Goal: Task Accomplishment & Management: Manage account settings

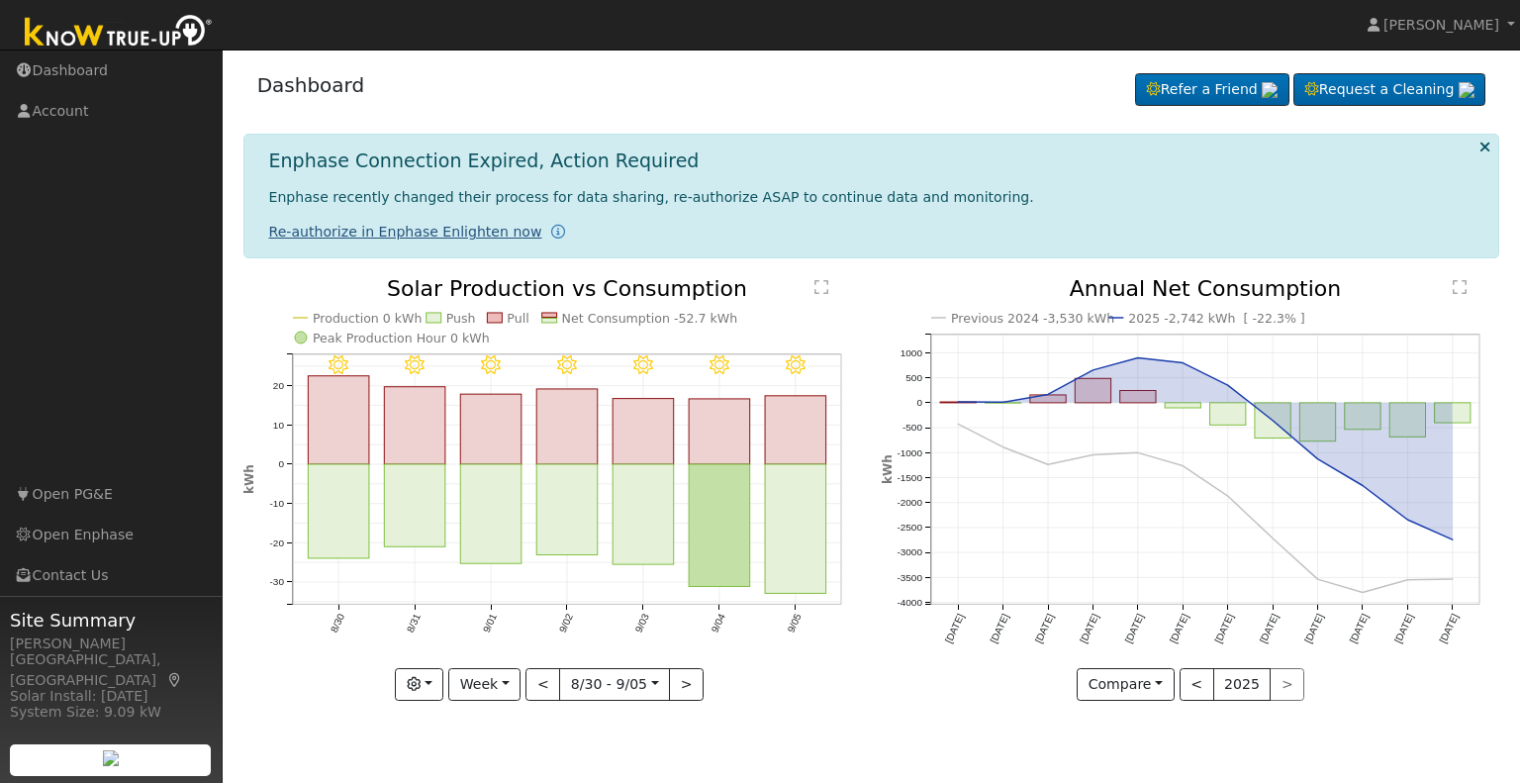
click at [391, 232] on link "Re-authorize in Enphase Enlighten now" at bounding box center [405, 232] width 273 height 16
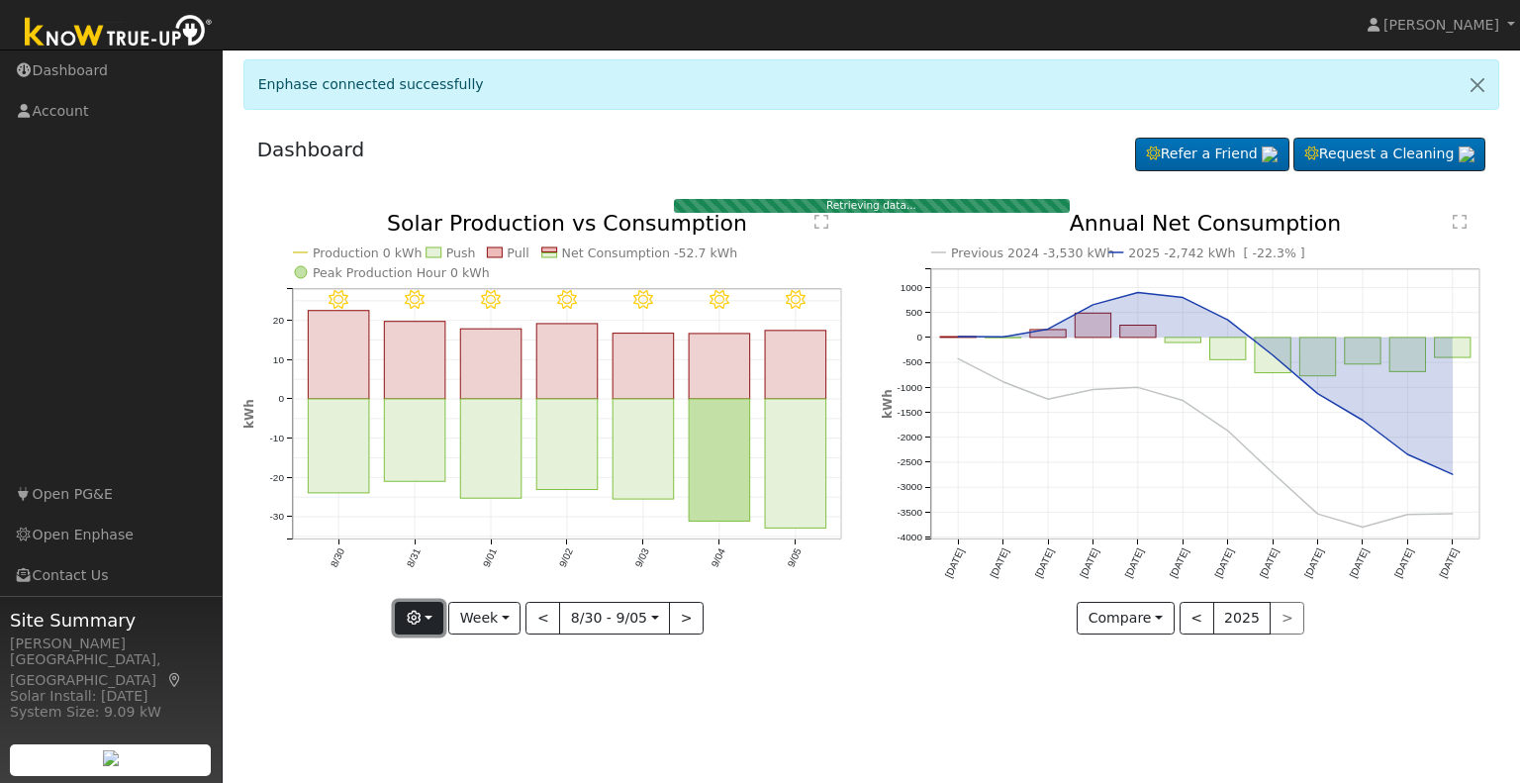
click at [434, 621] on button "button" at bounding box center [419, 619] width 48 height 34
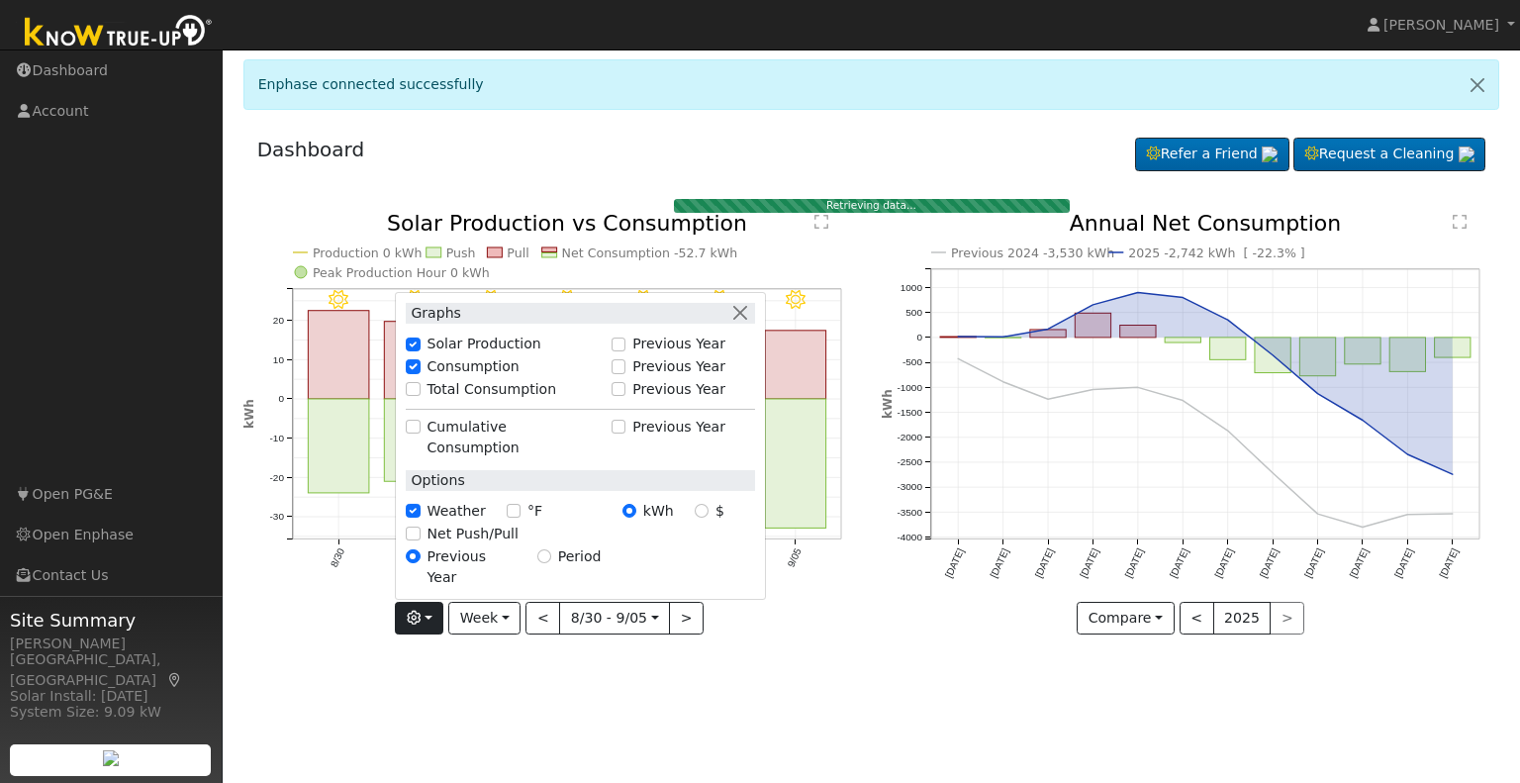
click at [786, 681] on div "User Profile First name Last name Email Email Notifications No Emails No Emails…" at bounding box center [872, 415] width 1298 height 733
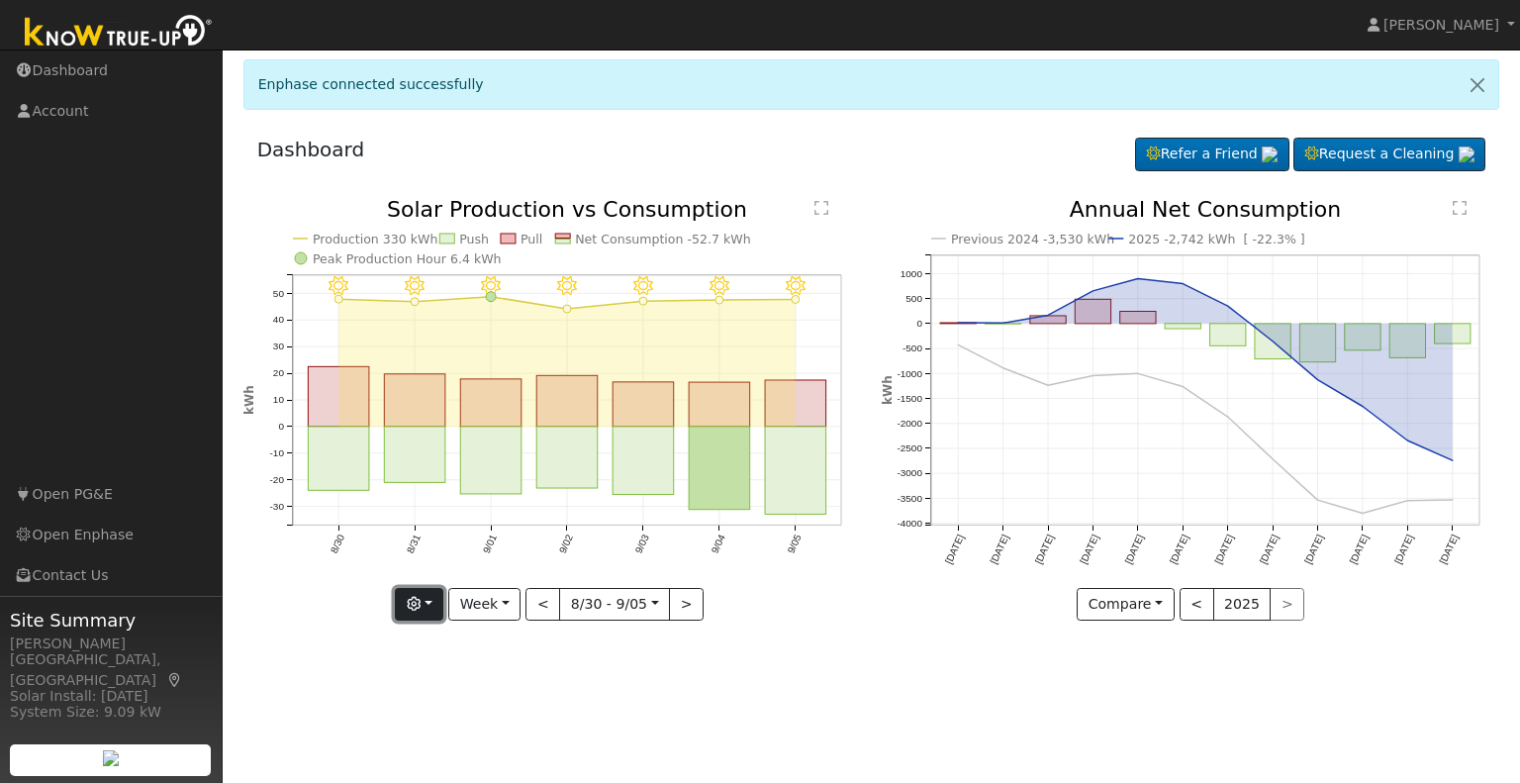
click at [442, 605] on button "button" at bounding box center [419, 605] width 48 height 34
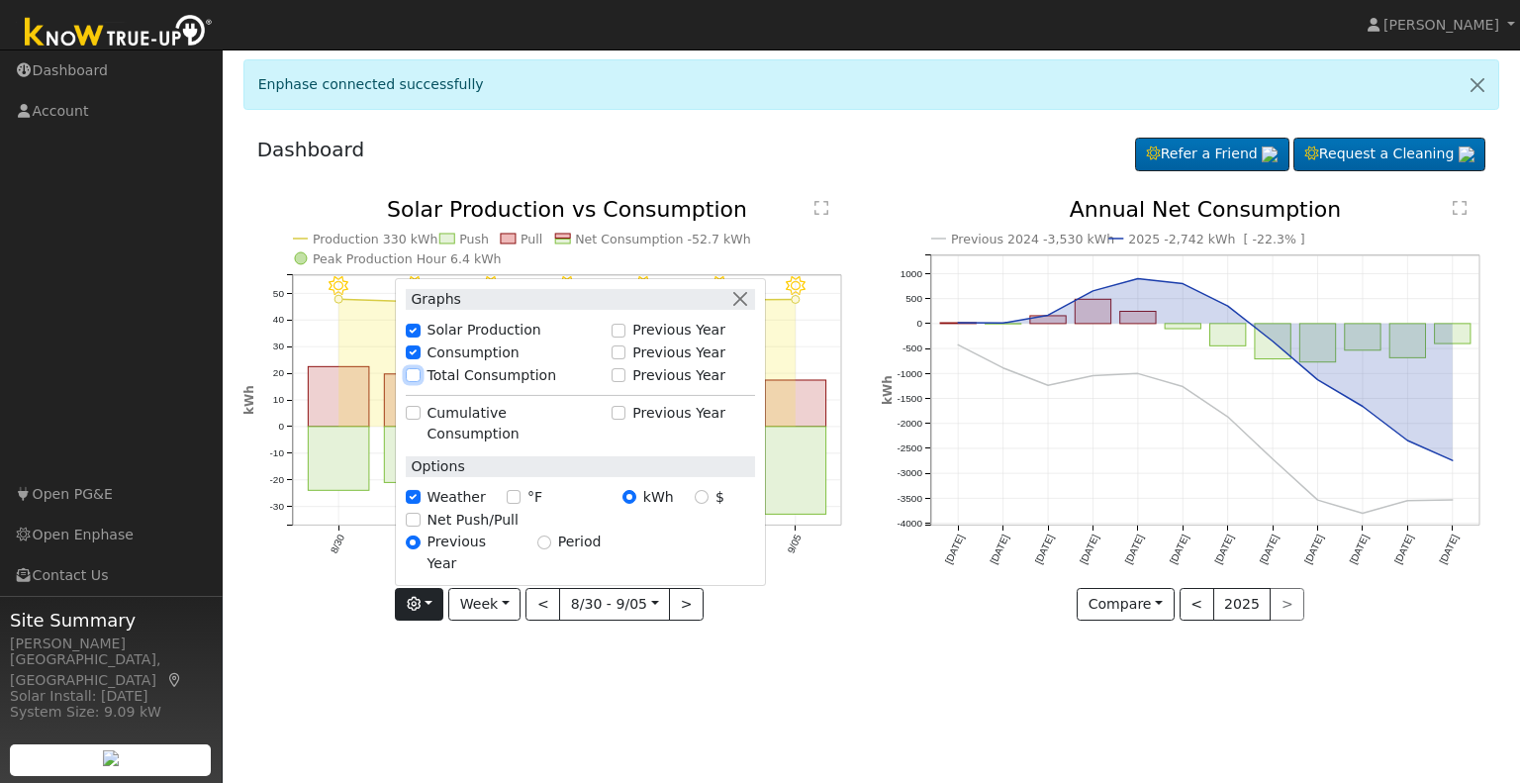
click at [420, 382] on input "Total Consumption" at bounding box center [413, 375] width 14 height 14
checkbox input "true"
click at [853, 691] on div "User Profile First name Last name Email Email Notifications No Emails No Emails…" at bounding box center [872, 415] width 1298 height 733
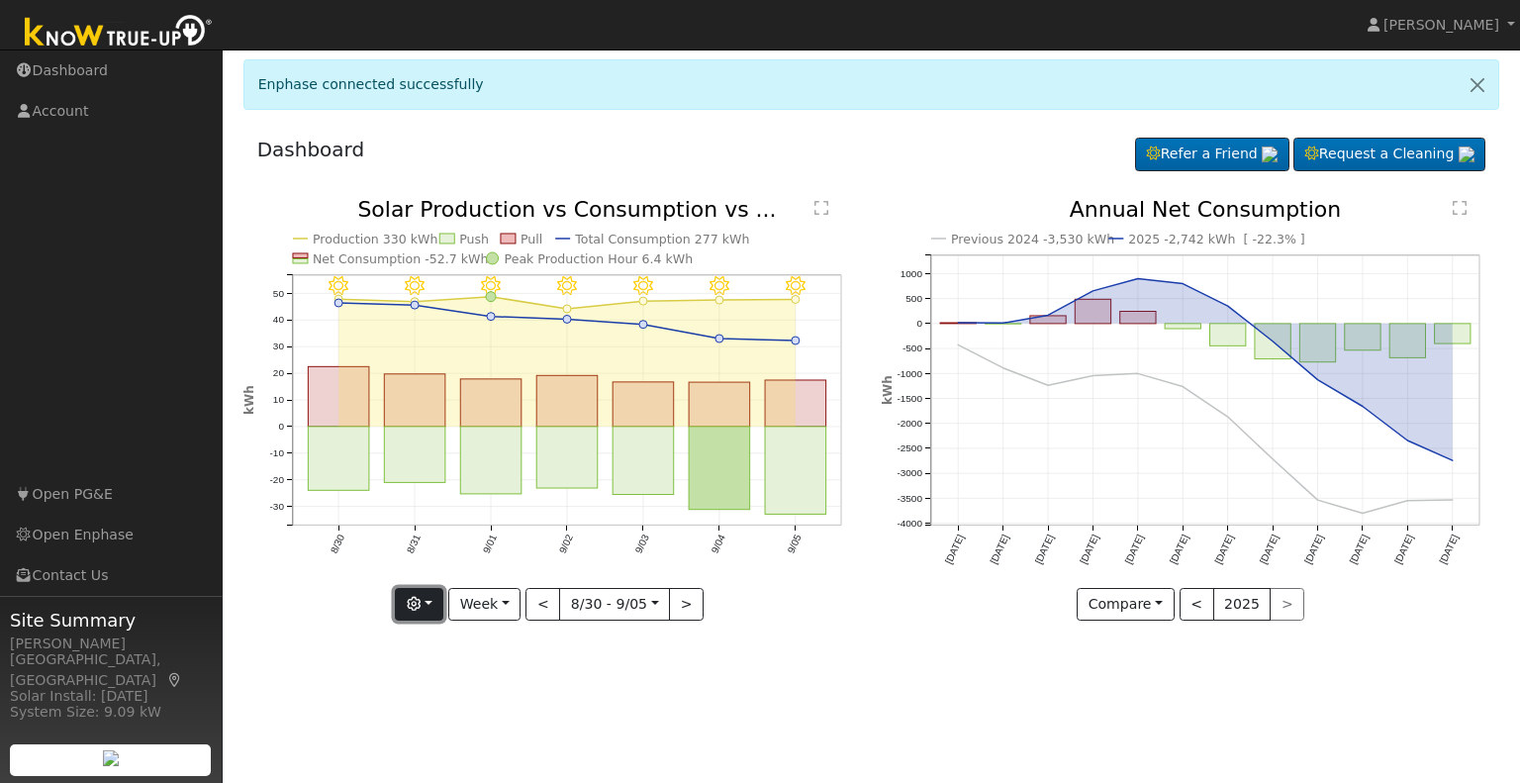
click at [440, 610] on button "button" at bounding box center [419, 605] width 48 height 34
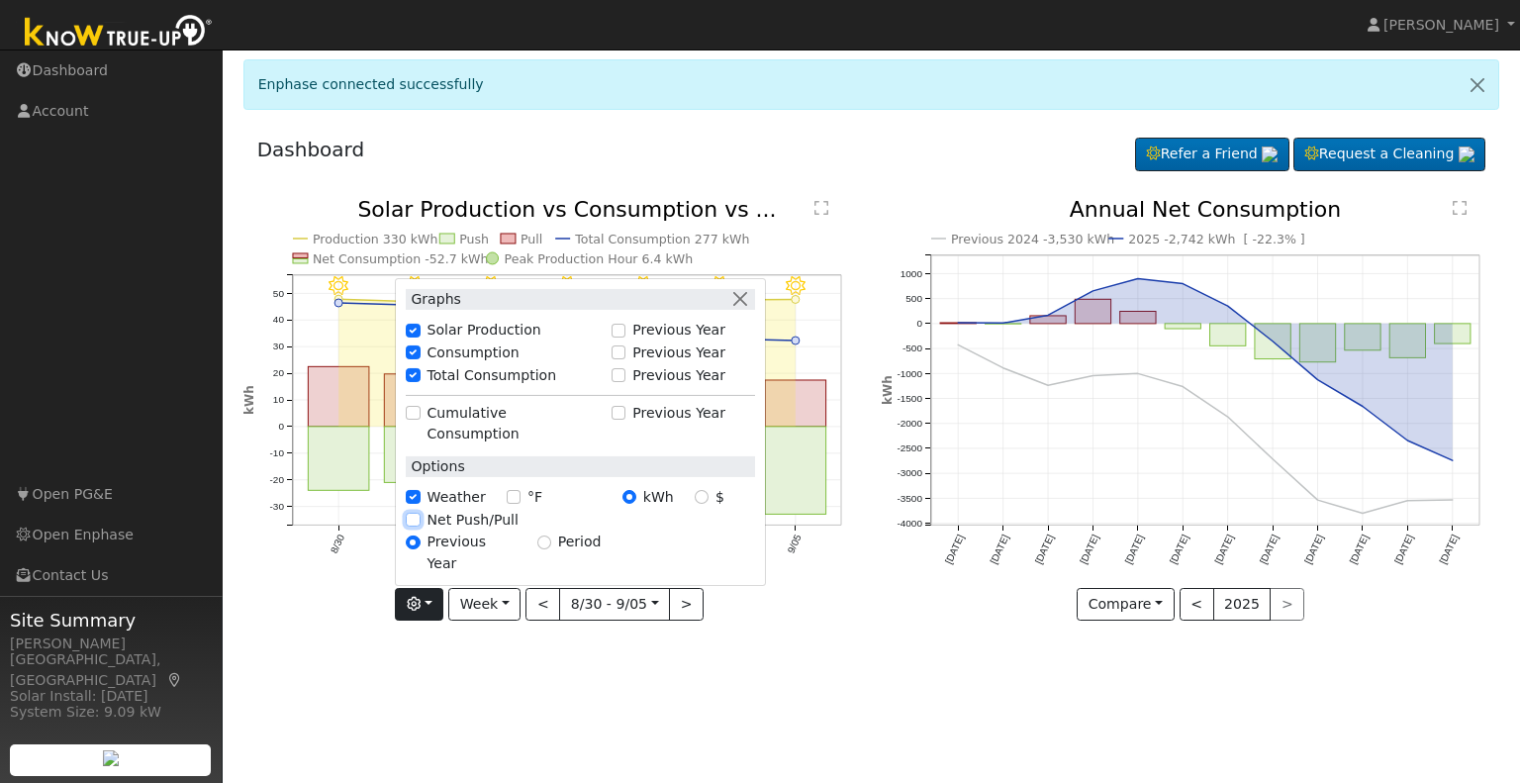
click at [420, 527] on input "Net Push/Pull" at bounding box center [413, 520] width 14 height 14
checkbox input "true"
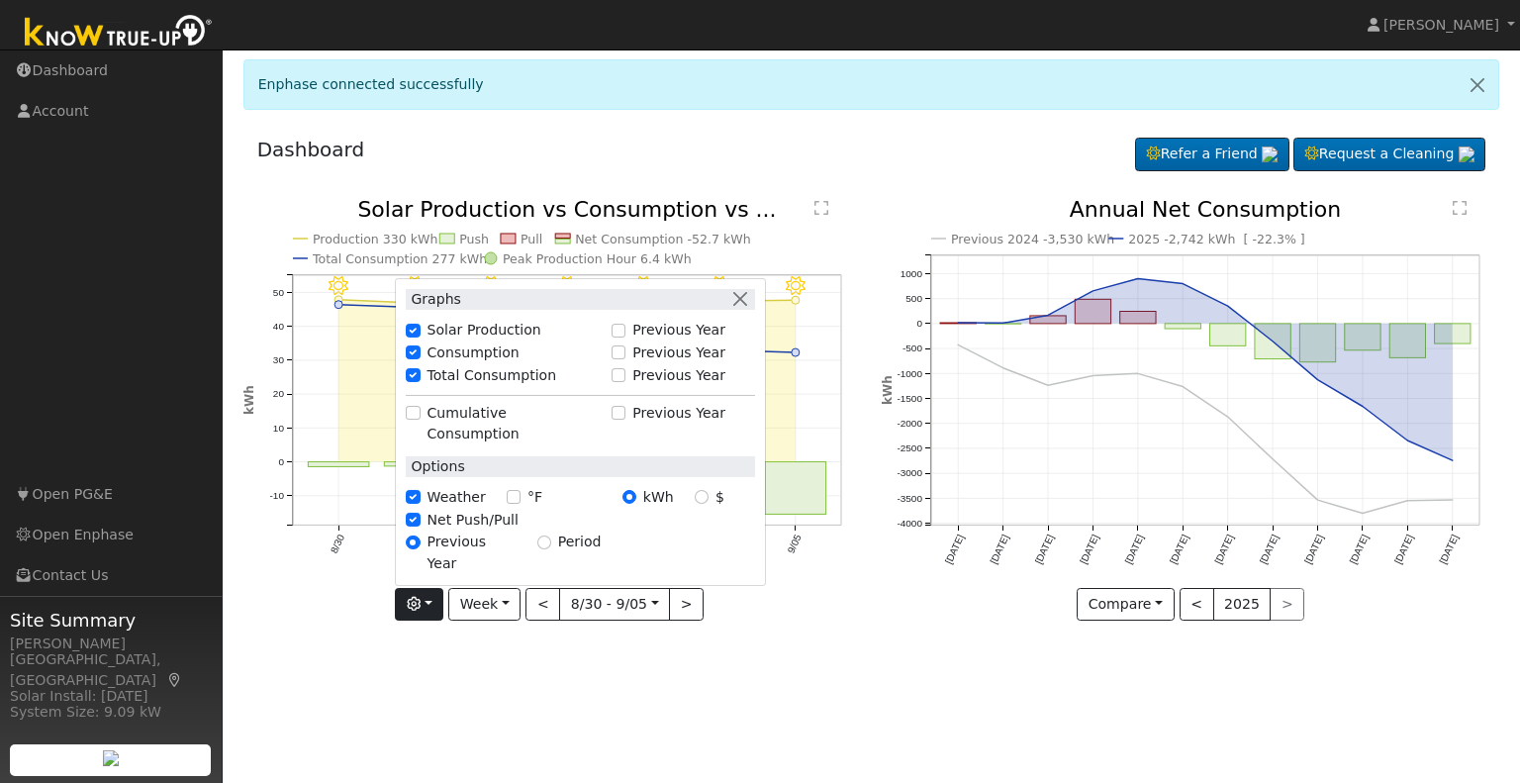
click at [558, 647] on div "9/05 - Clear 9/04 - Clear 9/03 - Clear 9/02 - Clear 9/01 - Clear 8/31 - Clear 8…" at bounding box center [552, 425] width 639 height 452
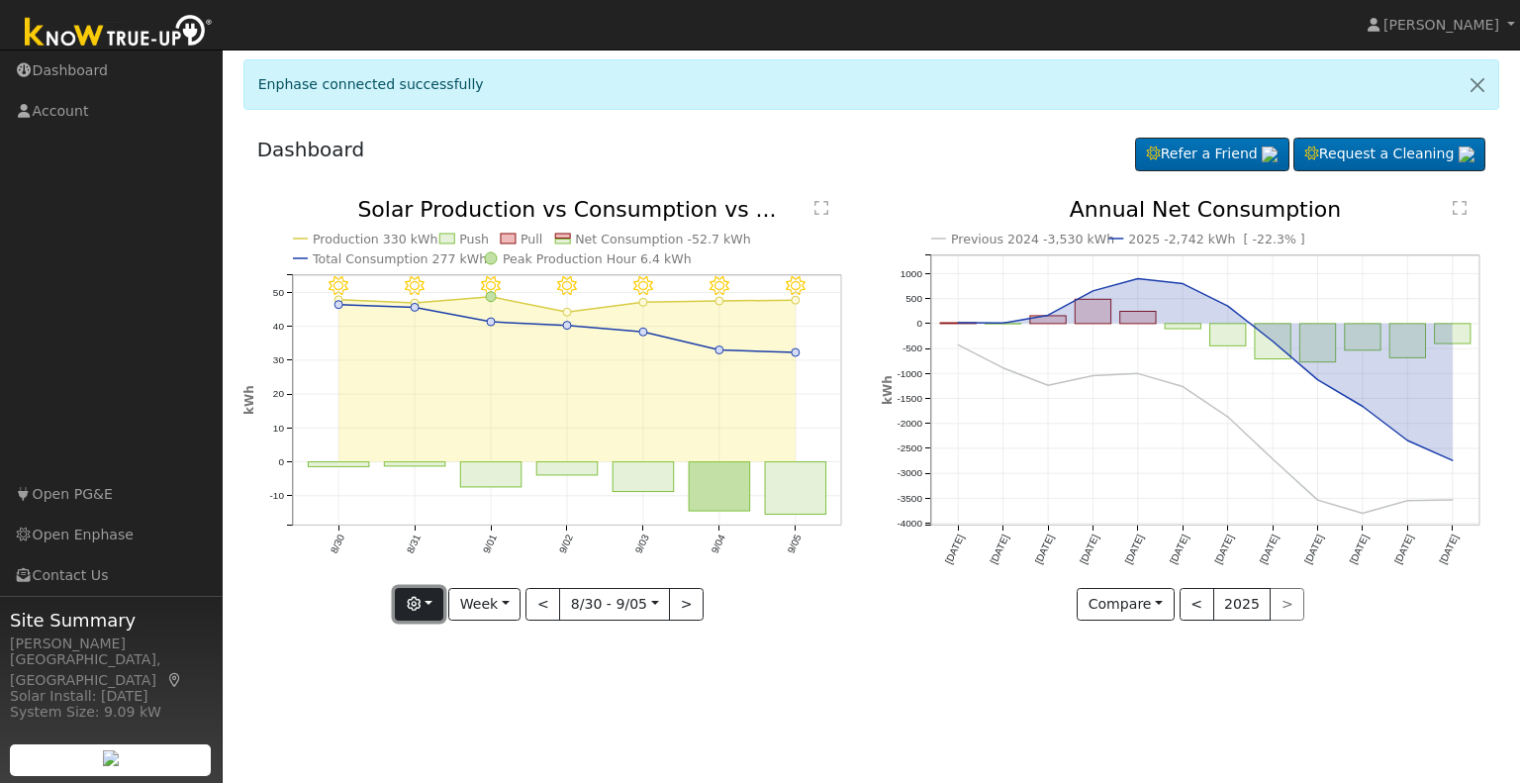
click at [441, 609] on button "button" at bounding box center [419, 605] width 48 height 34
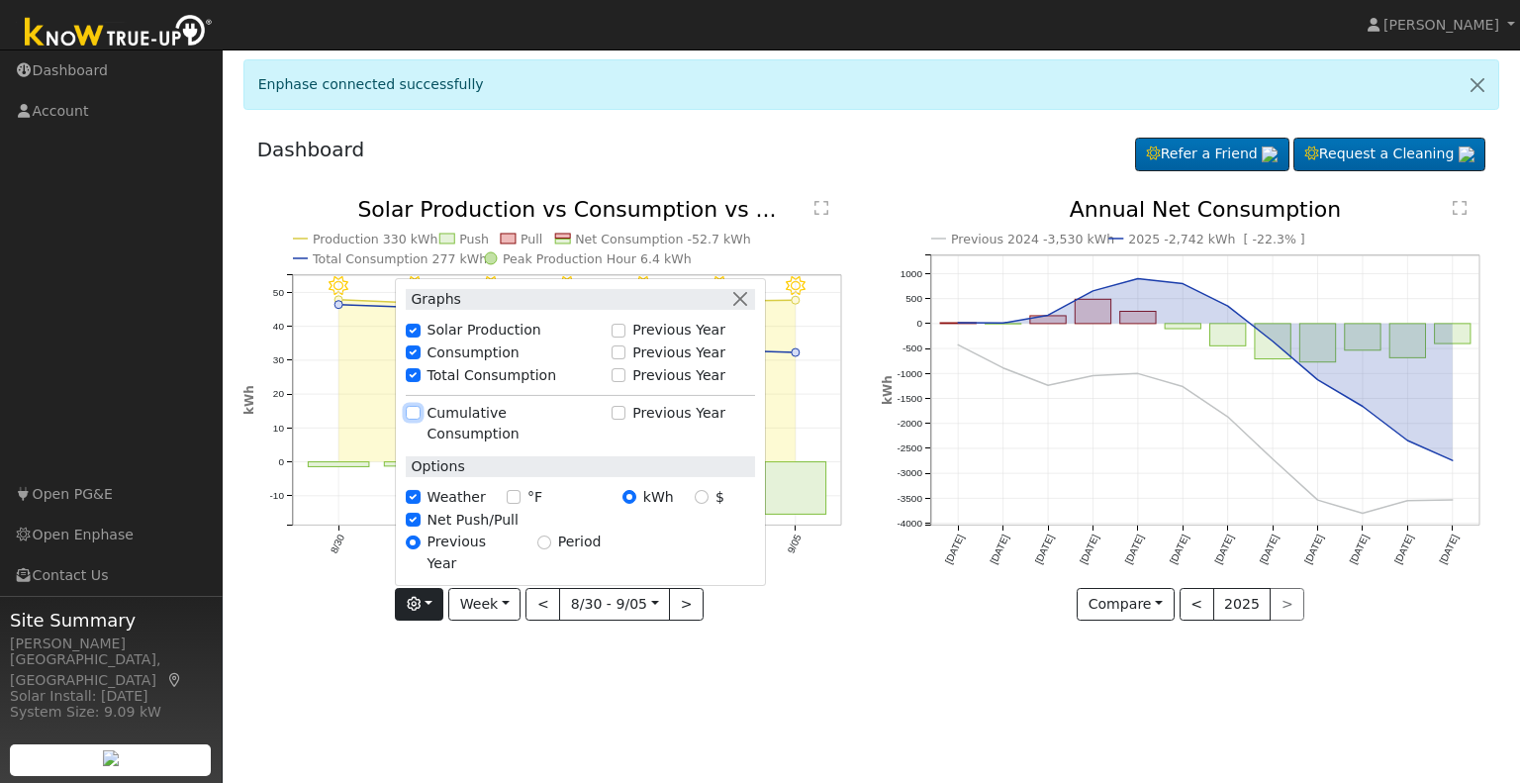
click at [420, 420] on input "Cumulative Consumption" at bounding box center [413, 413] width 14 height 14
checkbox input "true"
checkbox input "false"
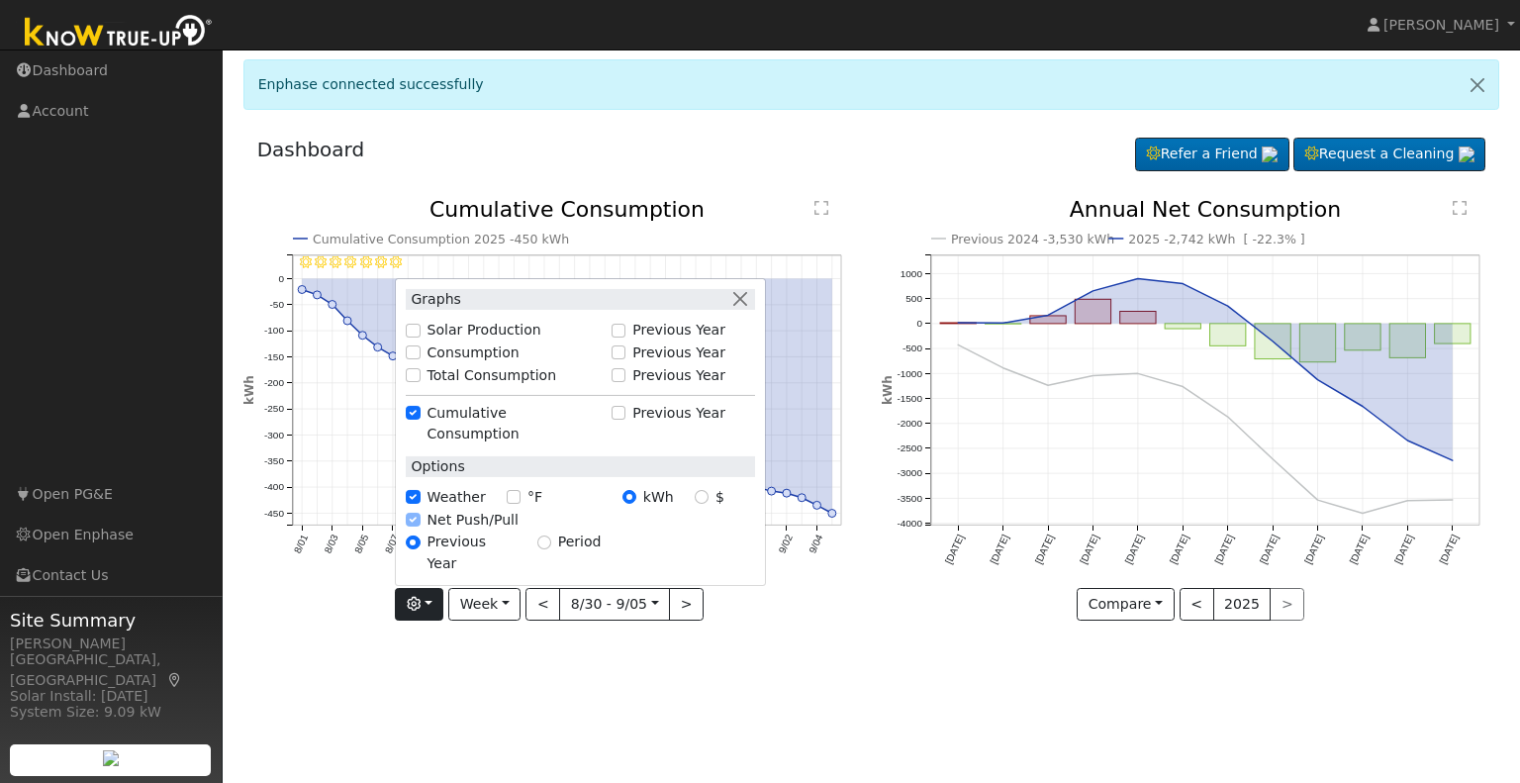
click at [672, 669] on div "User Profile First name Last name Email Email Notifications No Emails No Emails…" at bounding box center [872, 415] width 1298 height 733
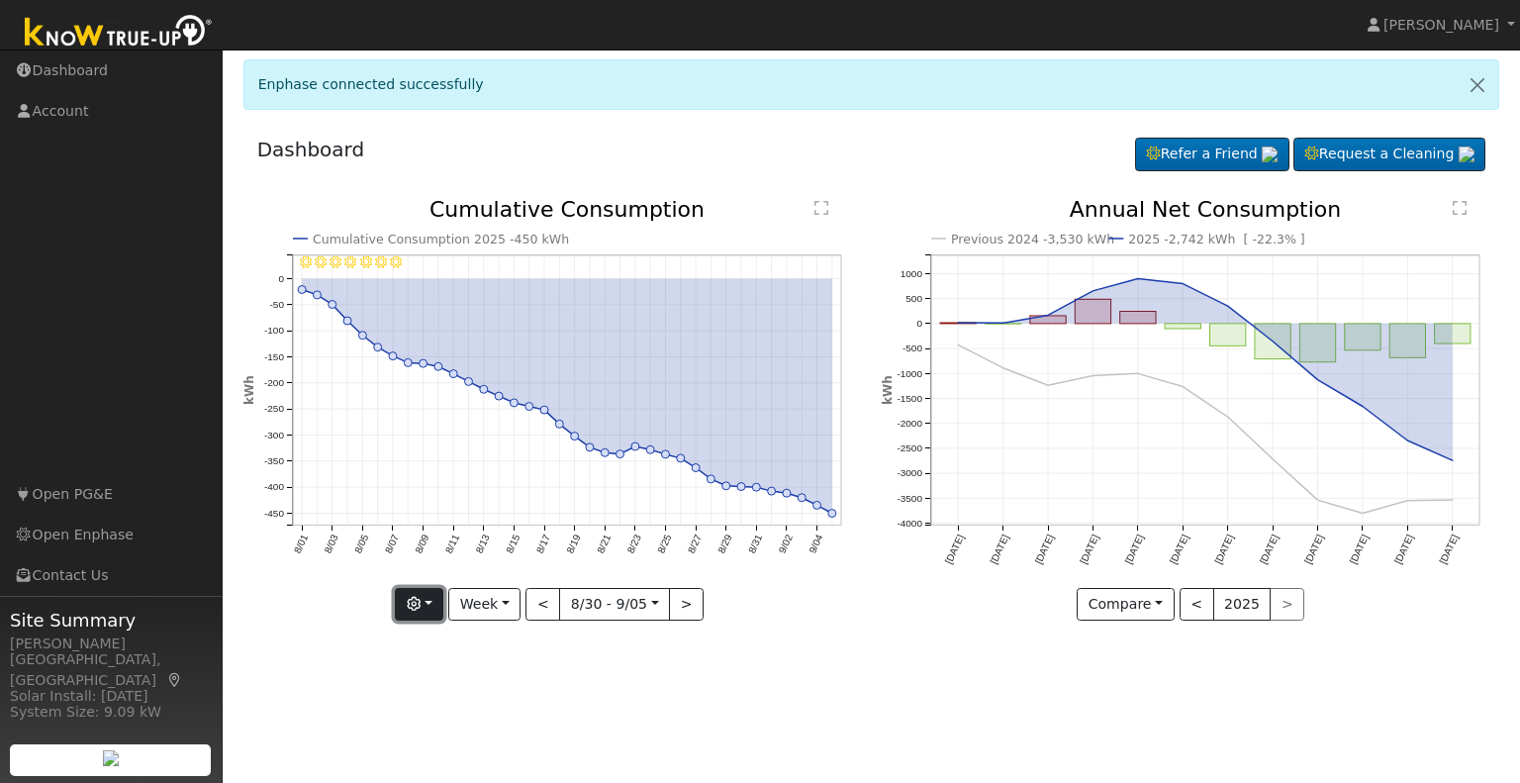
click at [437, 606] on button "button" at bounding box center [419, 605] width 48 height 34
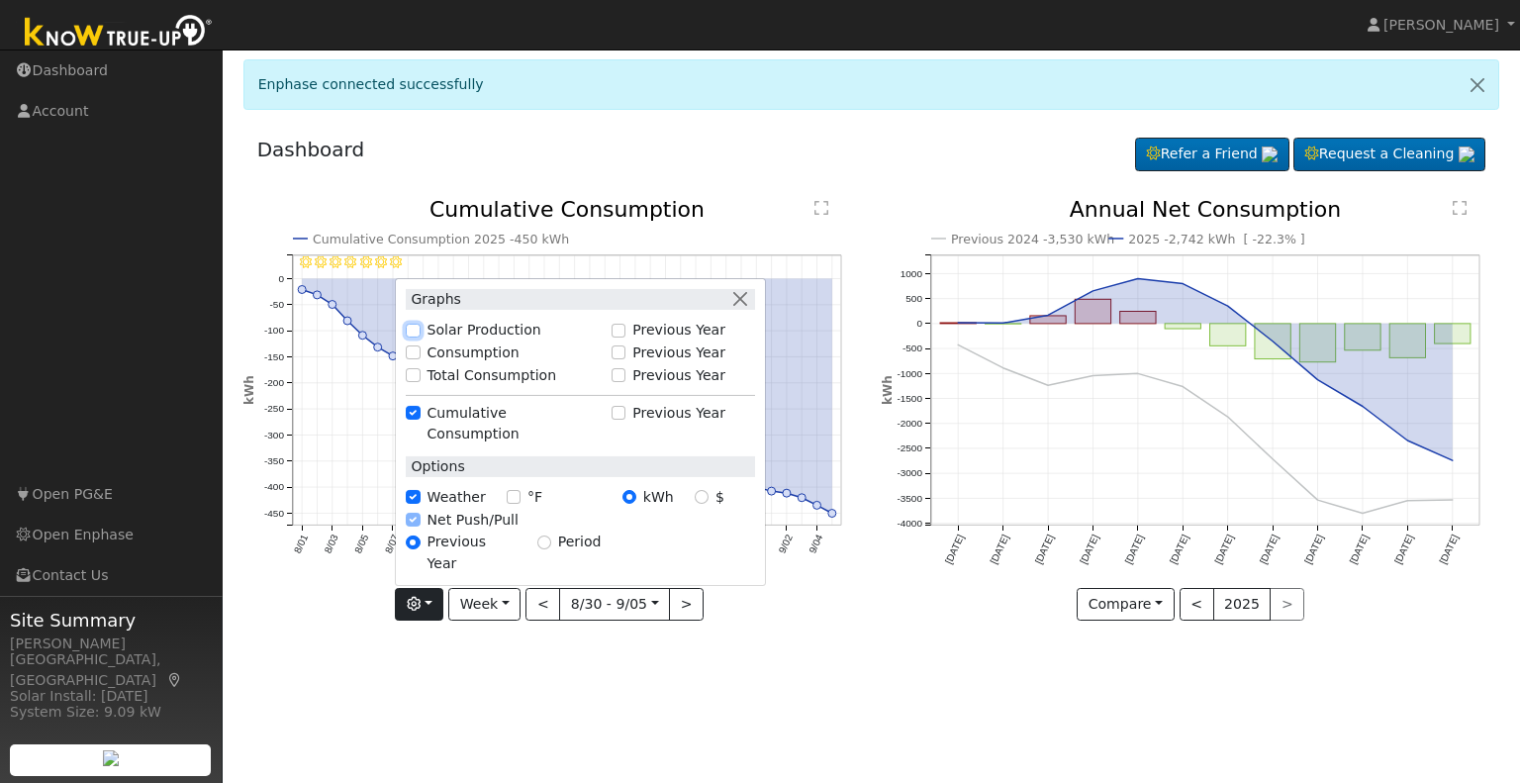
click at [420, 337] on input "Solar Production" at bounding box center [413, 330] width 14 height 14
checkbox input "true"
checkbox input "false"
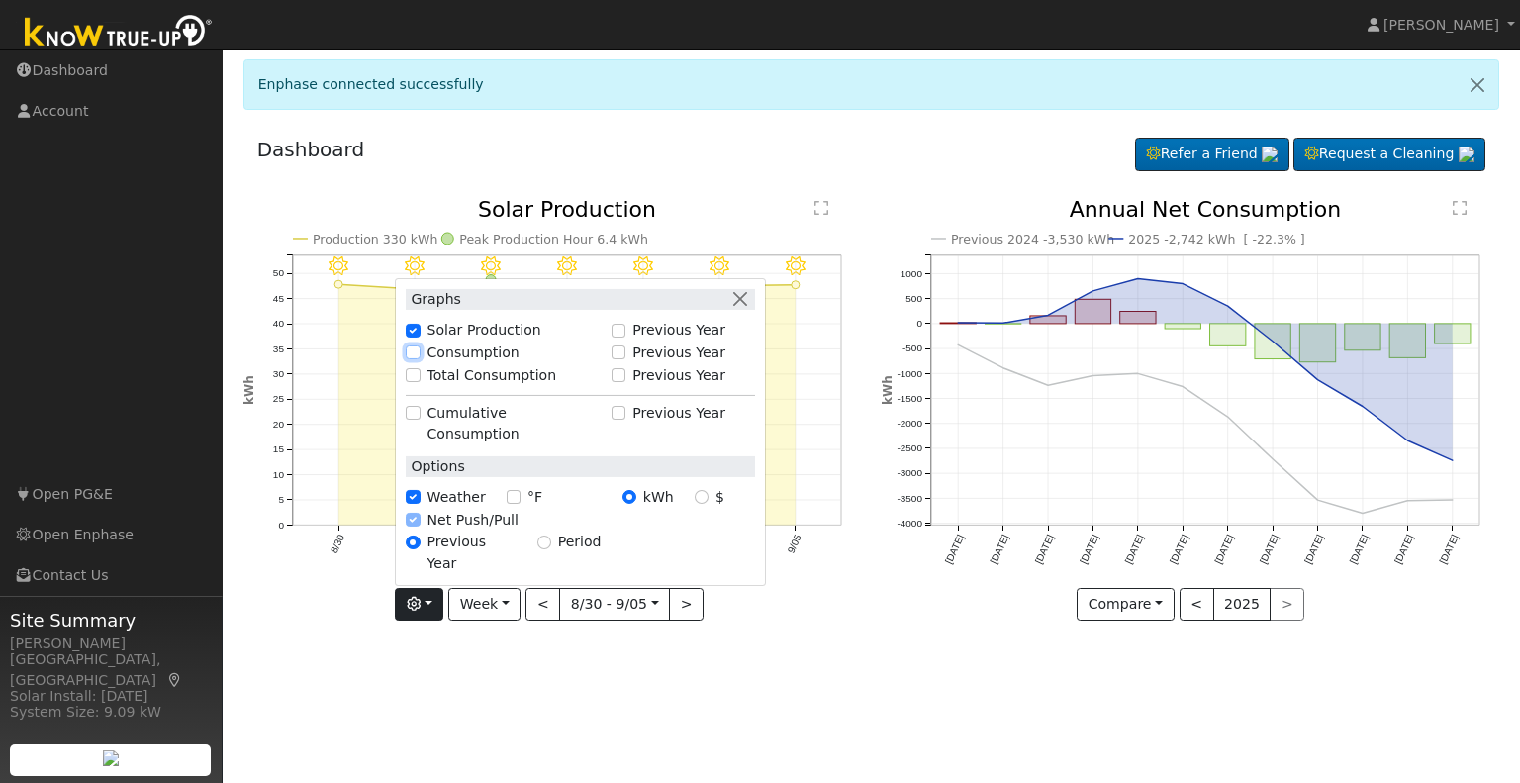
click at [419, 359] on input "Consumption" at bounding box center [413, 352] width 14 height 14
checkbox input "true"
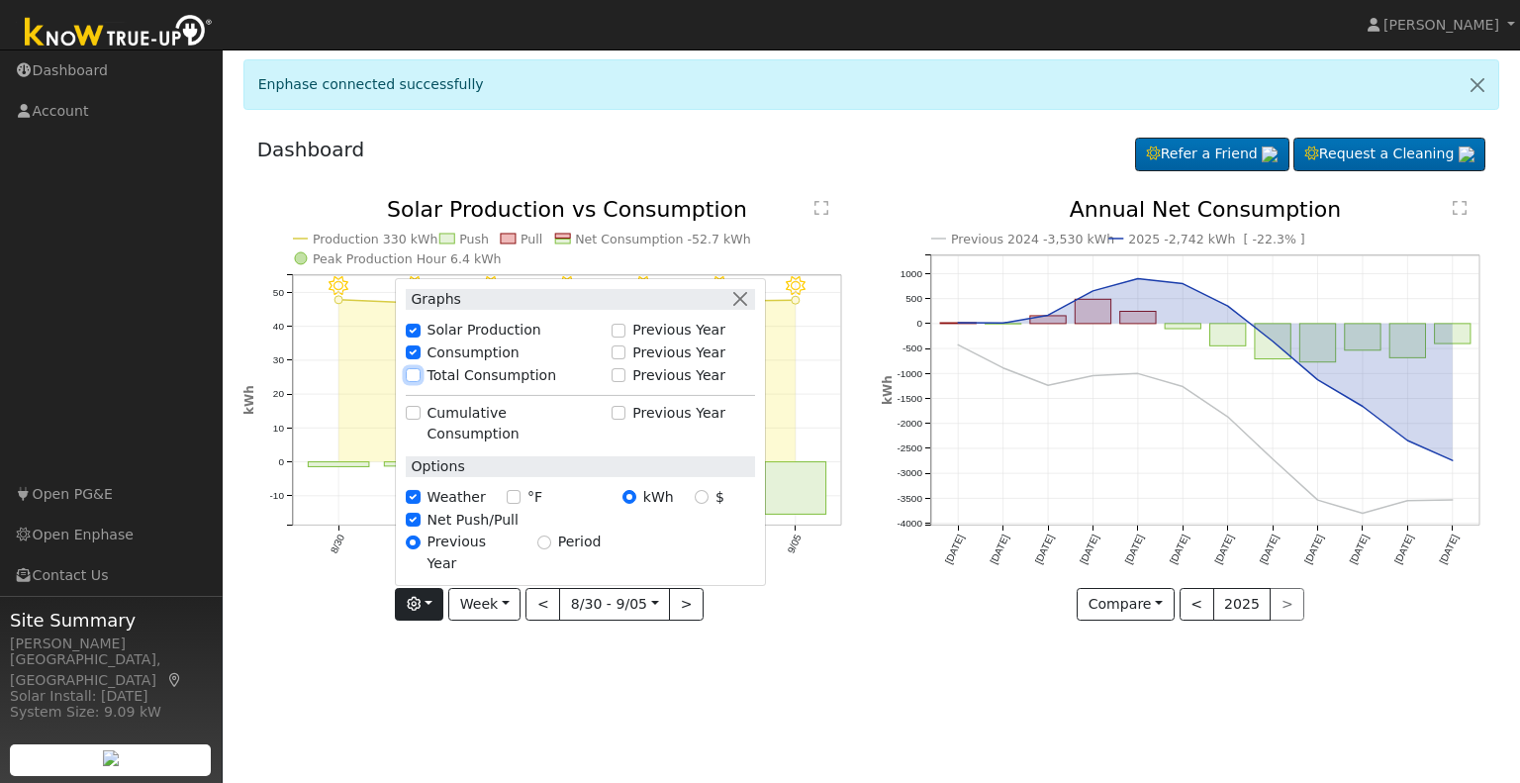
click at [420, 382] on input "Total Consumption" at bounding box center [413, 375] width 14 height 14
checkbox input "true"
click at [420, 527] on input "Net Push/Pull" at bounding box center [413, 520] width 14 height 14
checkbox input "false"
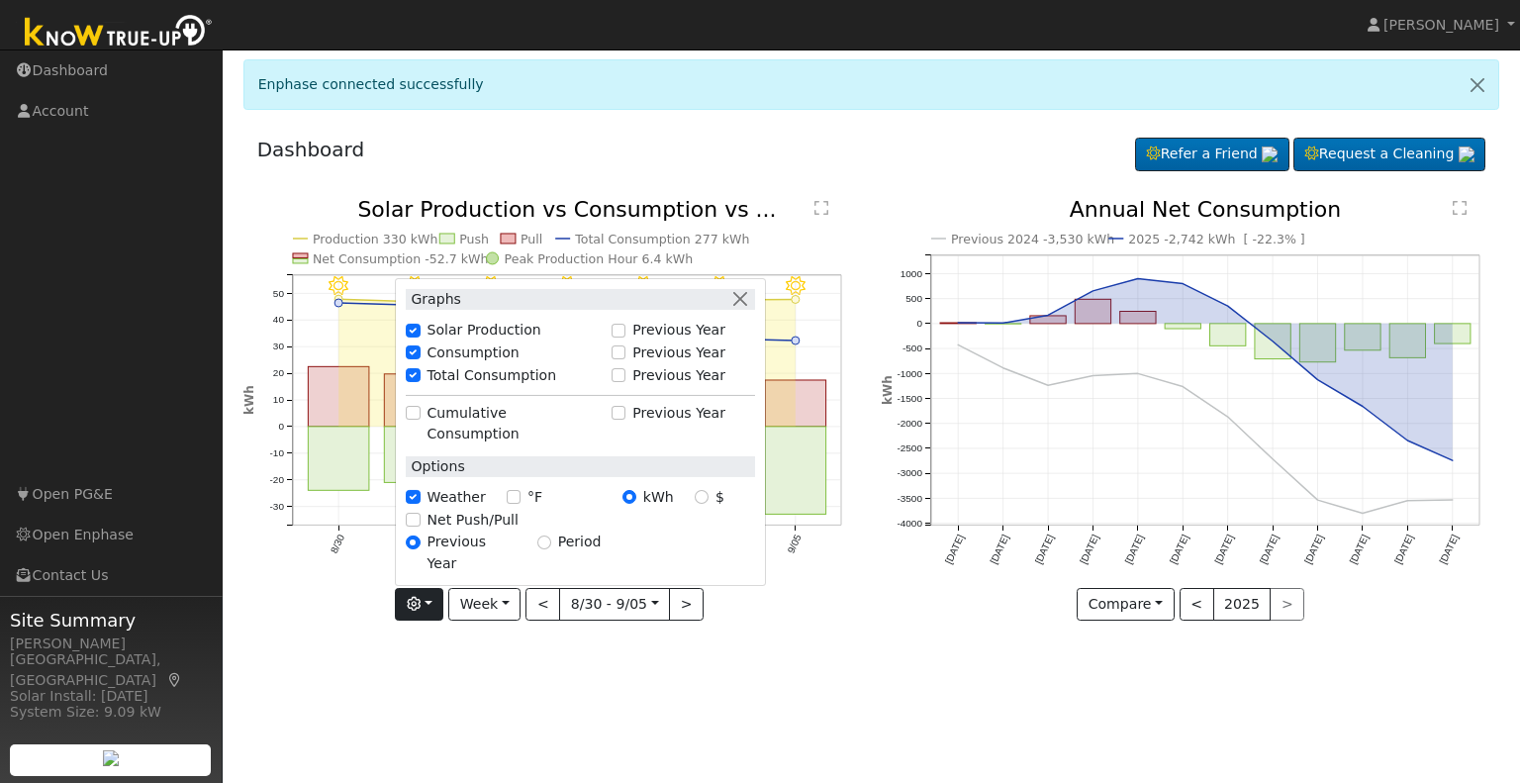
click at [945, 646] on div "Previous 2024 -3,530 kWh 2025 -2,742 kWh [ -22.3% ] Sep '24 Oct '24 Nov '24 Dec…" at bounding box center [1191, 425] width 639 height 452
